Goal: Information Seeking & Learning: Understand process/instructions

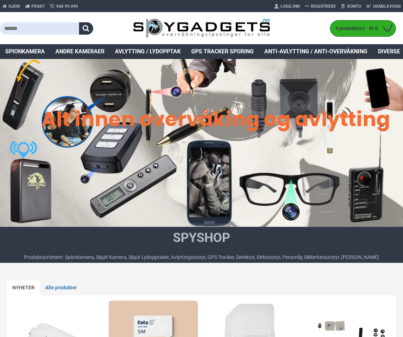
click at [35, 29] on input "text" at bounding box center [39, 28] width 79 height 12
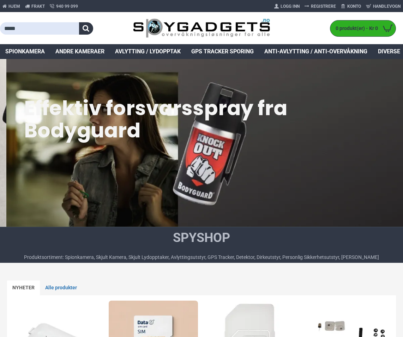
type input "*****"
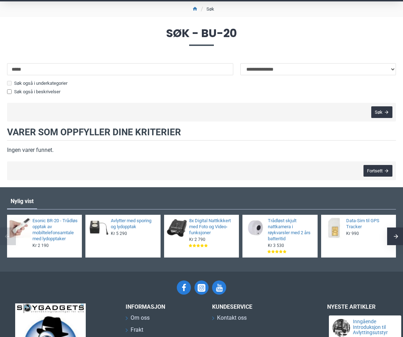
scroll to position [141, 0]
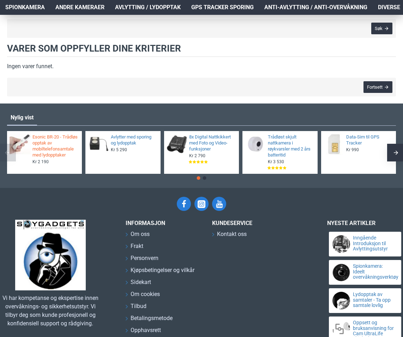
click at [47, 148] on link "Esonic BR-20 - Trådløs opptak av mobiltelefonsamtale med lydopptaker" at bounding box center [55, 146] width 46 height 24
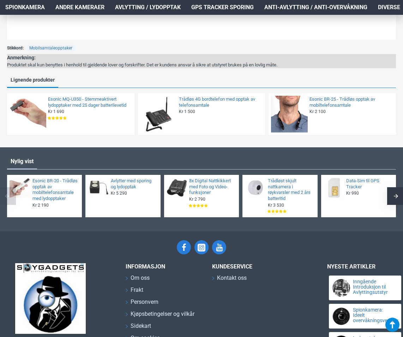
scroll to position [956, 0]
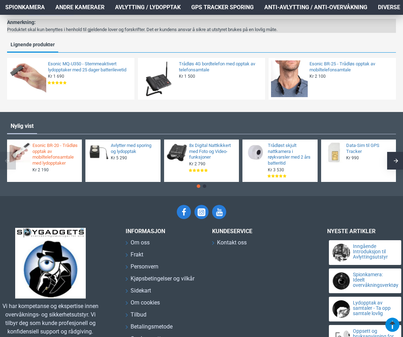
click at [35, 153] on link "Esonic BR-20 - Trådløs opptak av mobiltelefonsamtale med lydopptaker" at bounding box center [55, 155] width 46 height 24
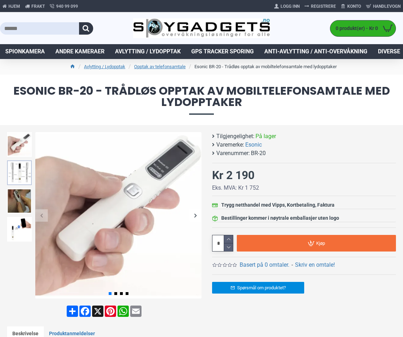
click at [22, 174] on img at bounding box center [19, 172] width 25 height 25
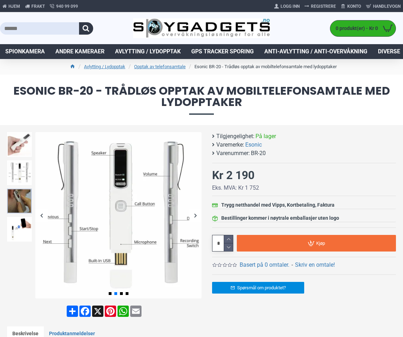
click at [24, 195] on img at bounding box center [19, 200] width 25 height 25
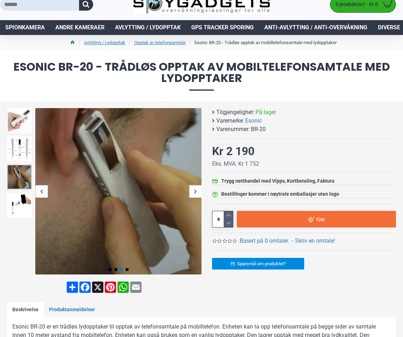
scroll to position [35, 0]
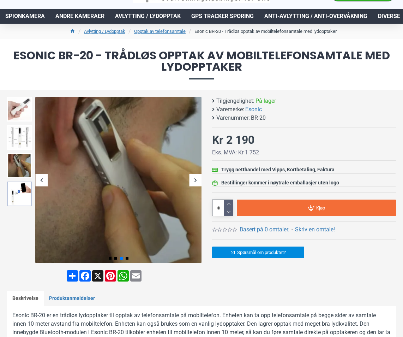
click at [20, 197] on img at bounding box center [19, 193] width 25 height 25
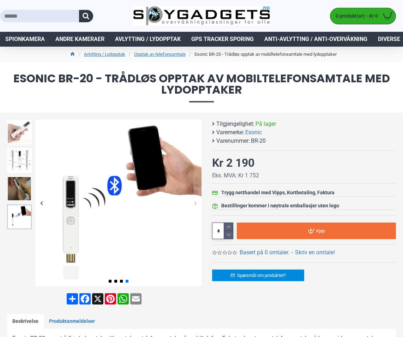
scroll to position [0, 0]
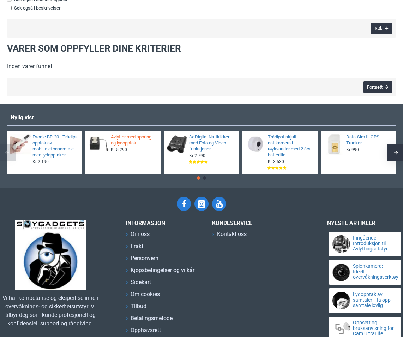
click at [125, 140] on link "Avlytter med sporing og lydopptak" at bounding box center [134, 140] width 46 height 12
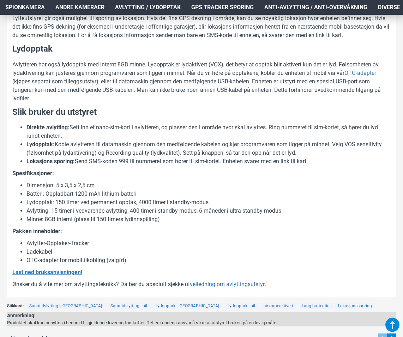
scroll to position [520, 0]
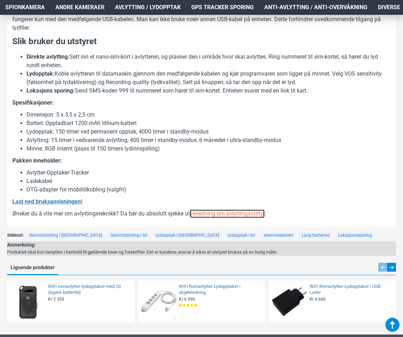
click at [223, 212] on link "veiledning om avlyttingsutstyr" at bounding box center [227, 213] width 75 height 8
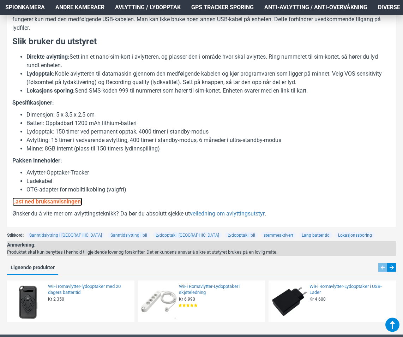
click at [54, 199] on b "Last ned bruksanvisningen!" at bounding box center [47, 201] width 70 height 7
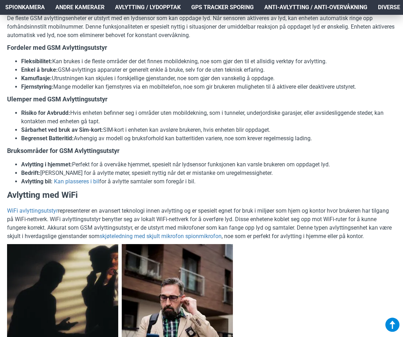
scroll to position [564, 0]
